Goal: Navigation & Orientation: Find specific page/section

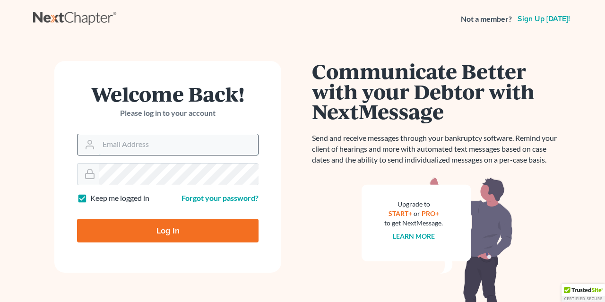
click at [172, 144] on input "Email Address" at bounding box center [178, 144] width 159 height 21
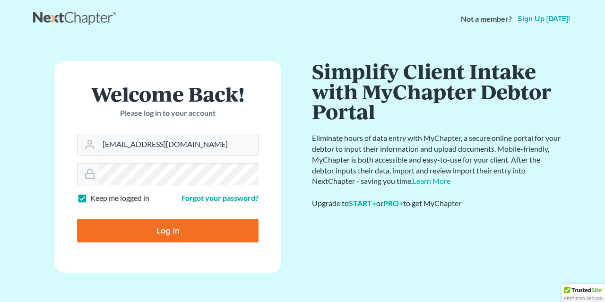
type input "[EMAIL_ADDRESS][DOMAIN_NAME]"
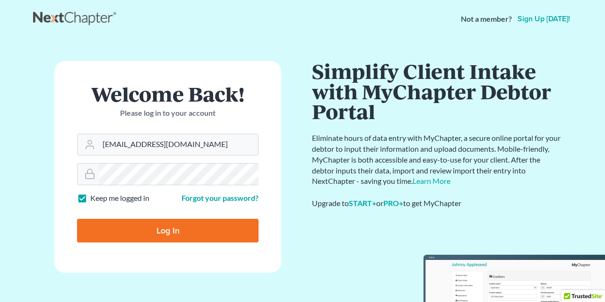
click at [158, 225] on input "Log In" at bounding box center [168, 231] width 182 height 24
type input "Thinking..."
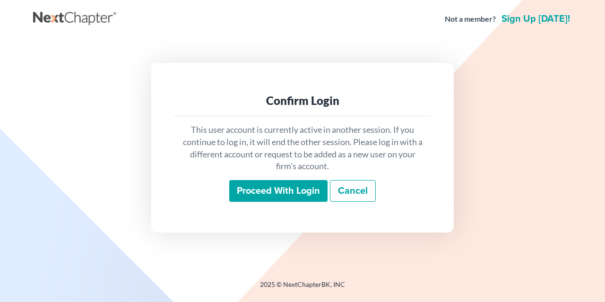
click at [282, 181] on input "Proceed with login" at bounding box center [278, 191] width 98 height 22
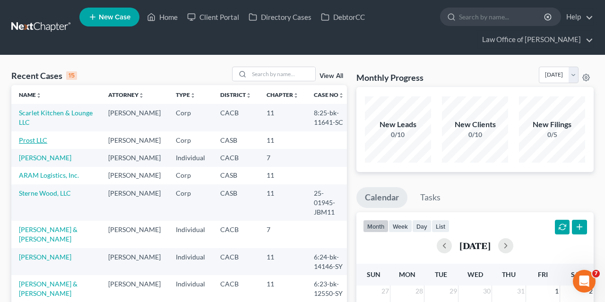
click at [25, 139] on link "Prost LLC" at bounding box center [33, 140] width 28 height 8
click at [34, 141] on link "Prost LLC" at bounding box center [33, 140] width 28 height 8
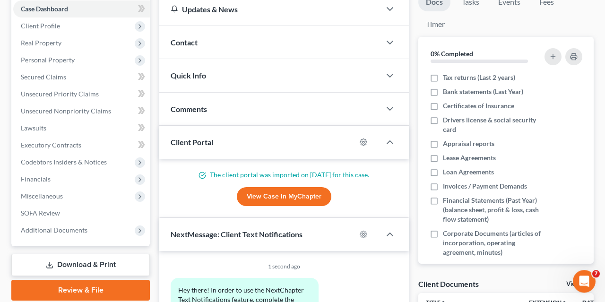
scroll to position [116, 0]
